Goal: Use online tool/utility

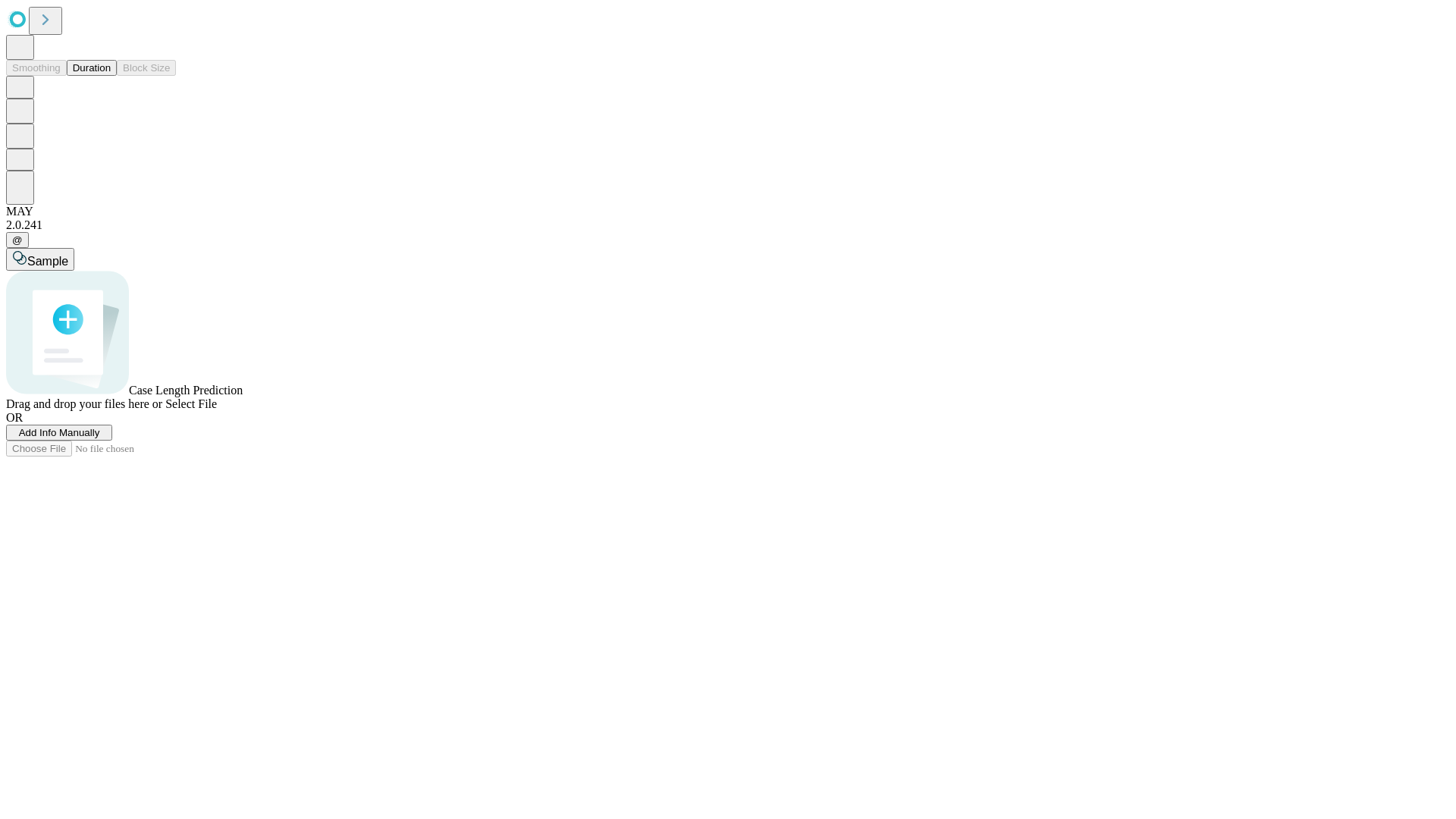
click at [110, 76] on button "Duration" at bounding box center [91, 68] width 50 height 16
click at [69, 255] on span "Sample" at bounding box center [48, 262] width 41 height 13
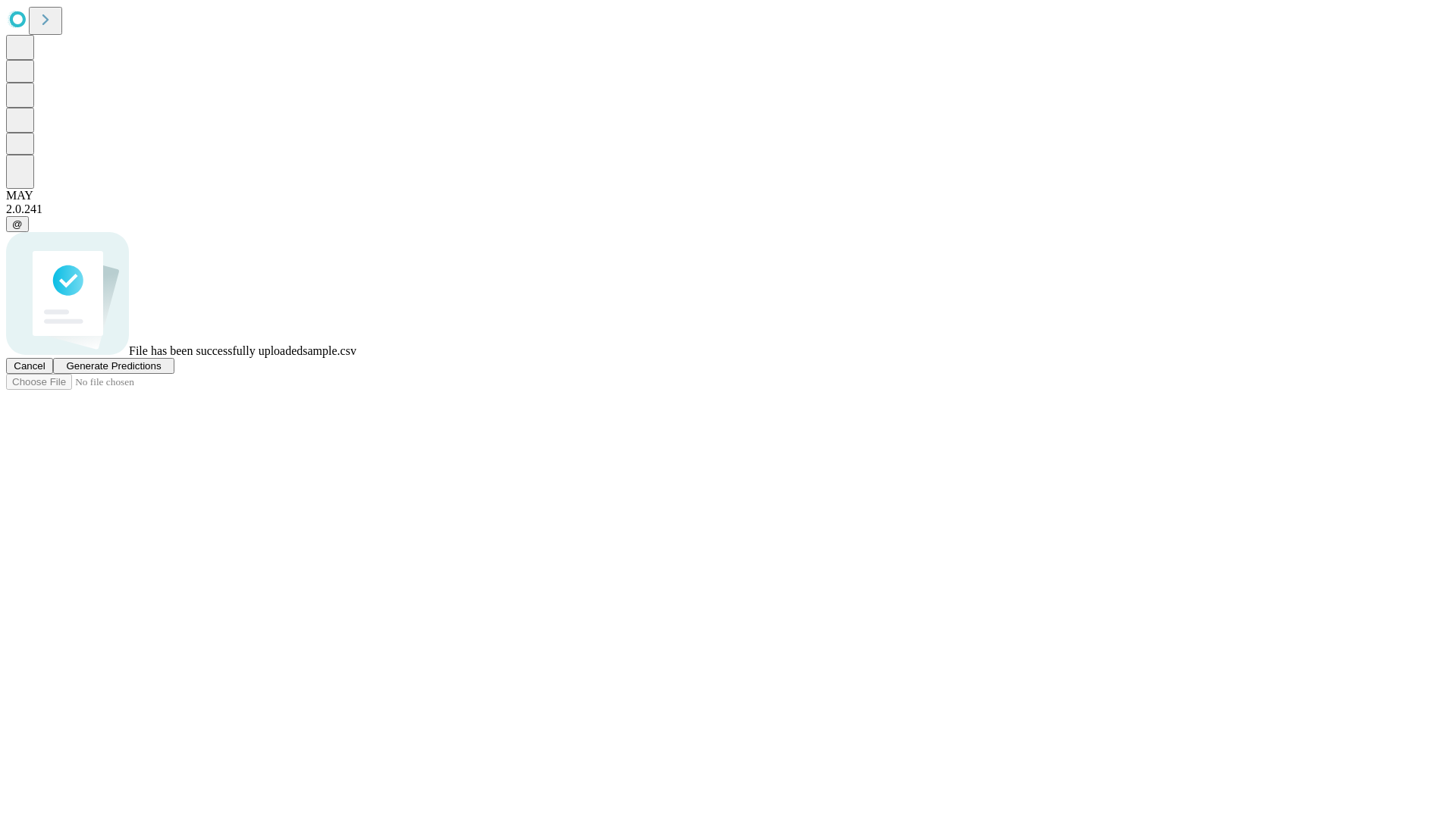
click at [161, 371] on span "Generate Predictions" at bounding box center [113, 366] width 95 height 11
